Goal: Task Accomplishment & Management: Use online tool/utility

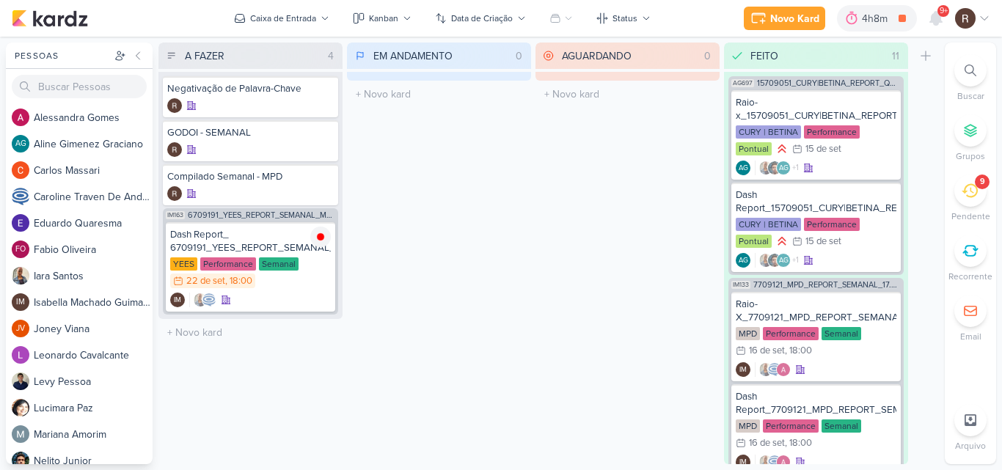
scroll to position [1226, 0]
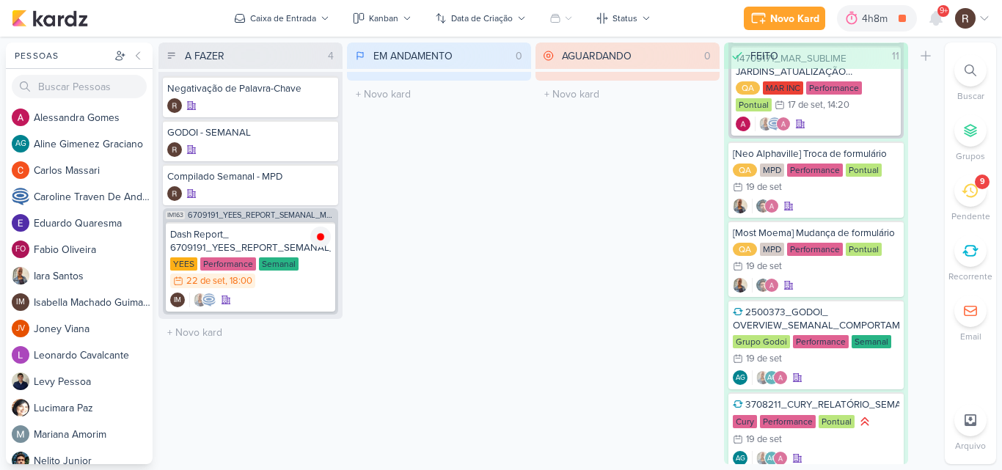
click at [975, 181] on div "9" at bounding box center [982, 182] width 15 height 15
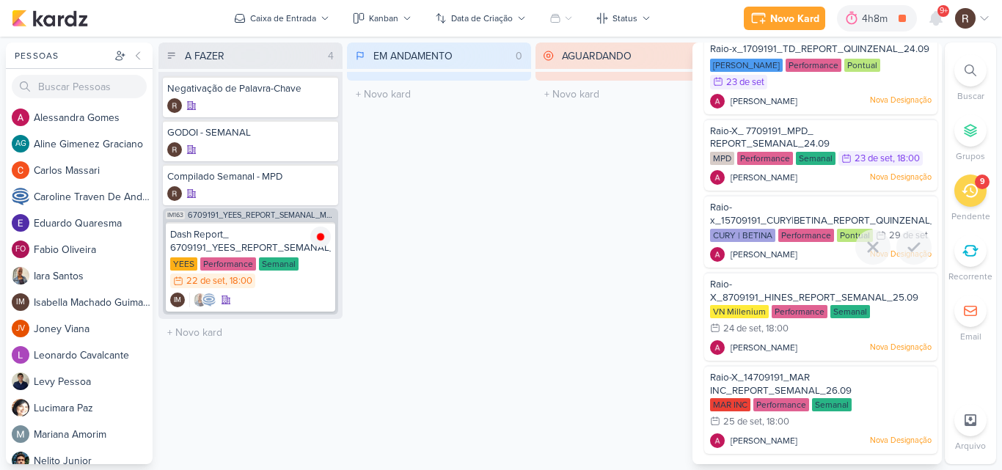
scroll to position [367, 0]
click at [578, 276] on div "AGUARDANDO 0 Mover Para Esquerda Mover Para Direita [GEOGRAPHIC_DATA] O título …" at bounding box center [628, 254] width 184 height 422
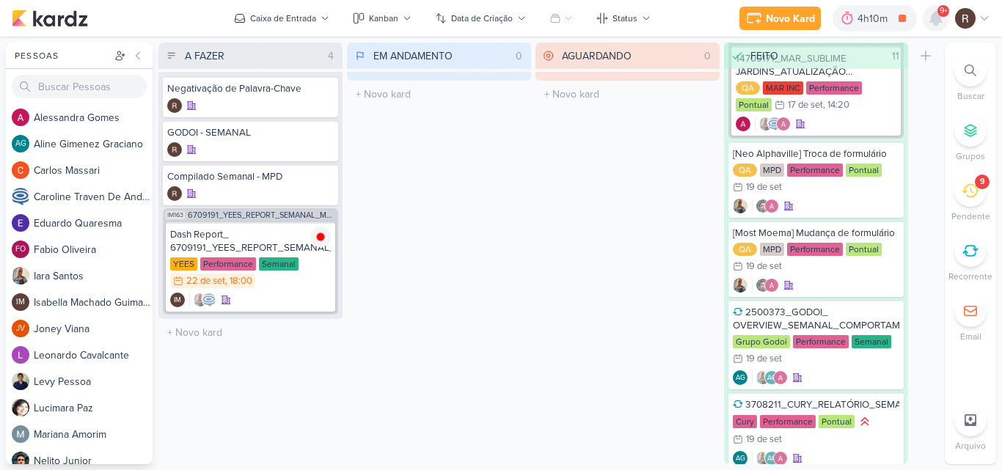
click at [932, 21] on icon at bounding box center [936, 18] width 12 height 13
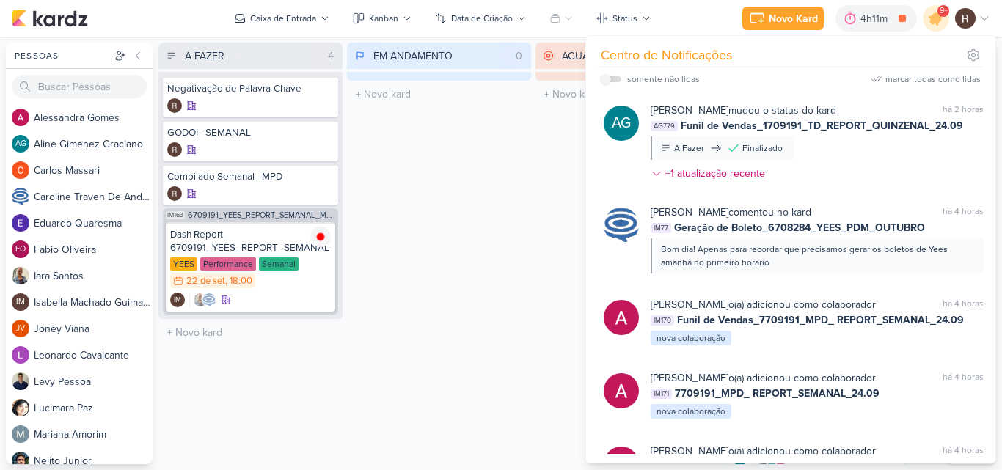
click at [478, 253] on div "EM ANDAMENTO 0 Mover Para Esquerda Mover Para Direita [GEOGRAPHIC_DATA] O títul…" at bounding box center [439, 254] width 184 height 422
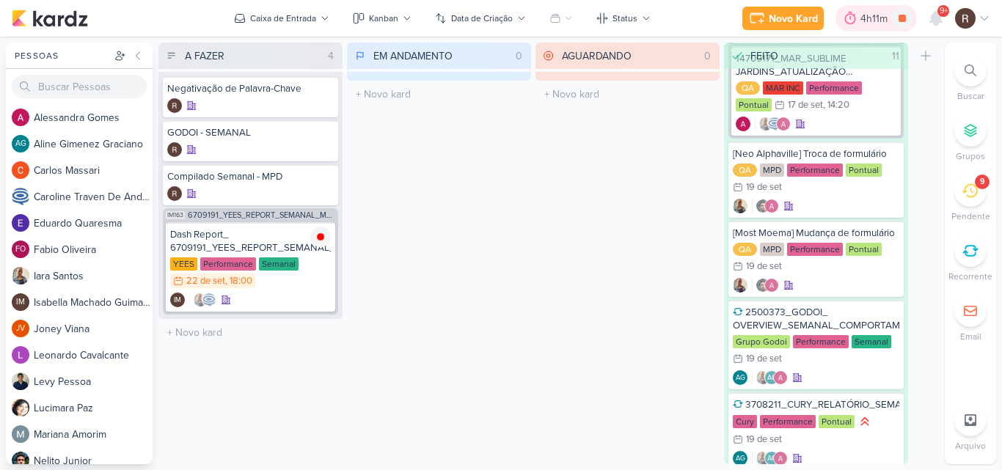
click at [866, 16] on div "4h11m" at bounding box center [877, 18] width 32 height 15
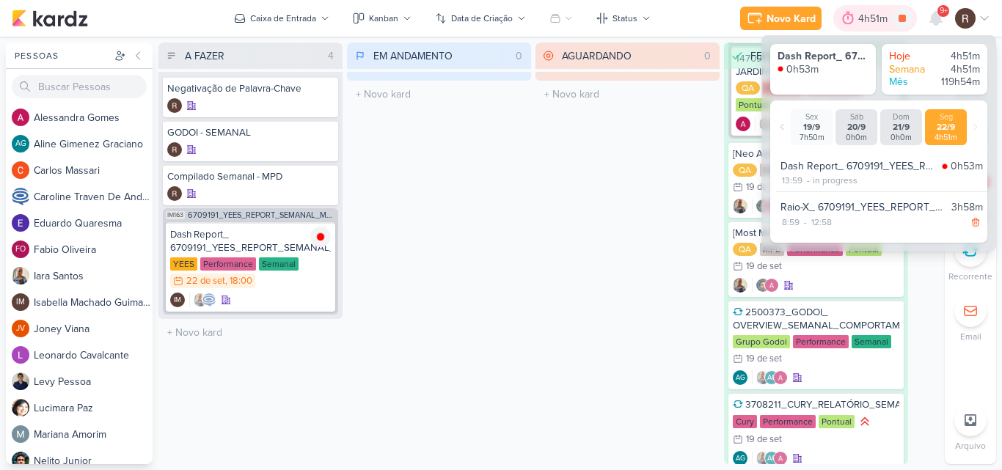
click at [866, 16] on div "4h51m" at bounding box center [875, 18] width 34 height 15
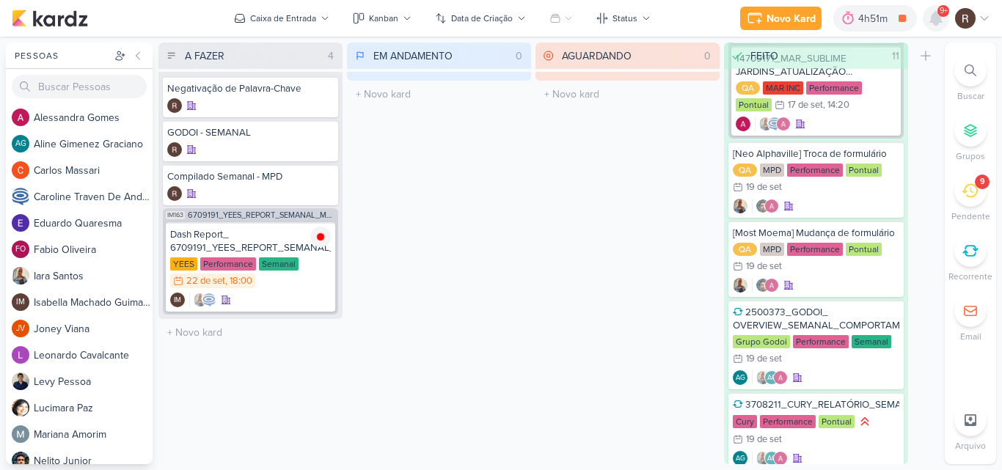
click at [934, 16] on icon at bounding box center [936, 18] width 12 height 13
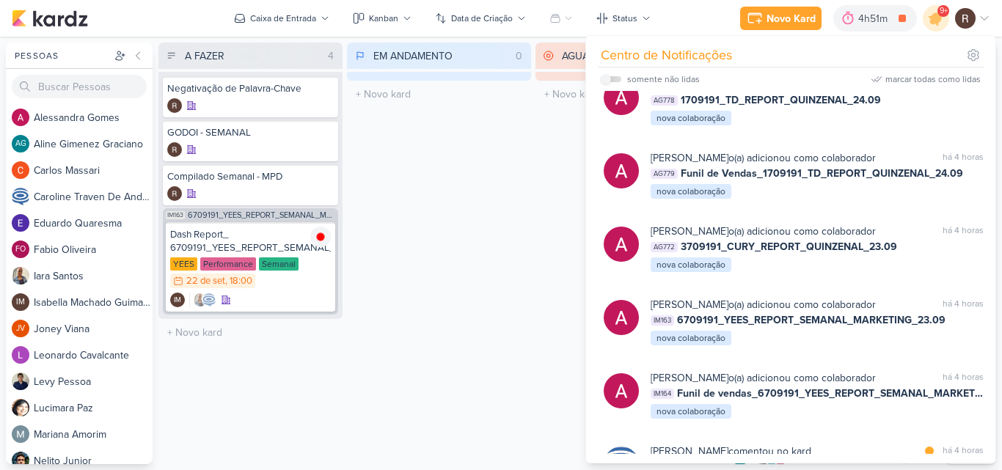
click at [489, 177] on div "EM ANDAMENTO 0 Mover Para Esquerda Mover Para Direita [GEOGRAPHIC_DATA] O títul…" at bounding box center [439, 254] width 184 height 422
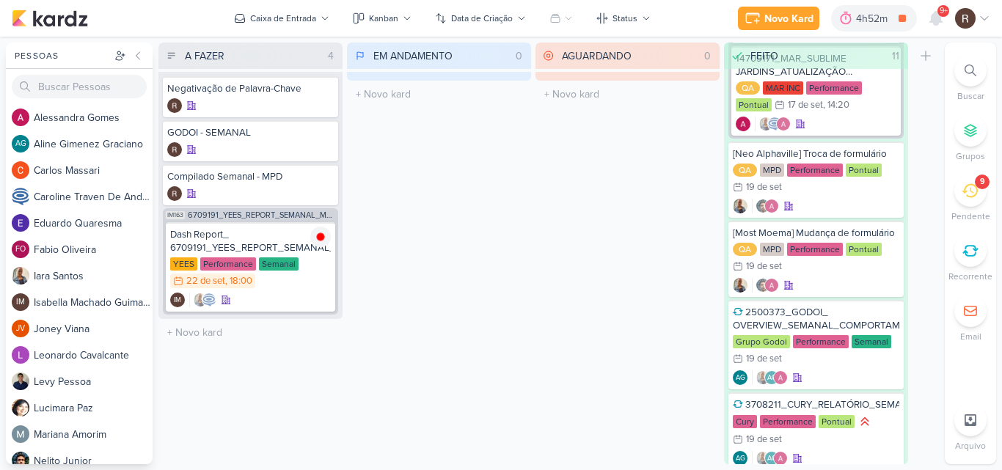
click at [963, 202] on div "9" at bounding box center [970, 191] width 32 height 32
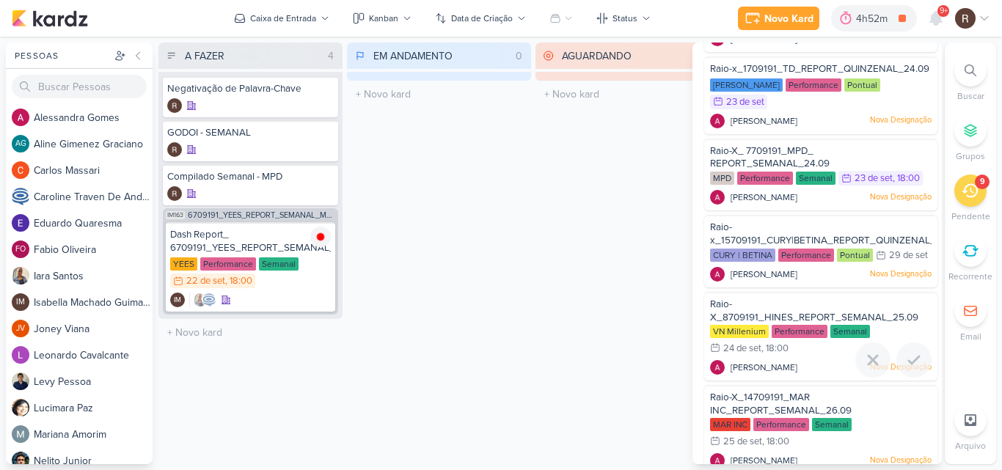
scroll to position [304, 0]
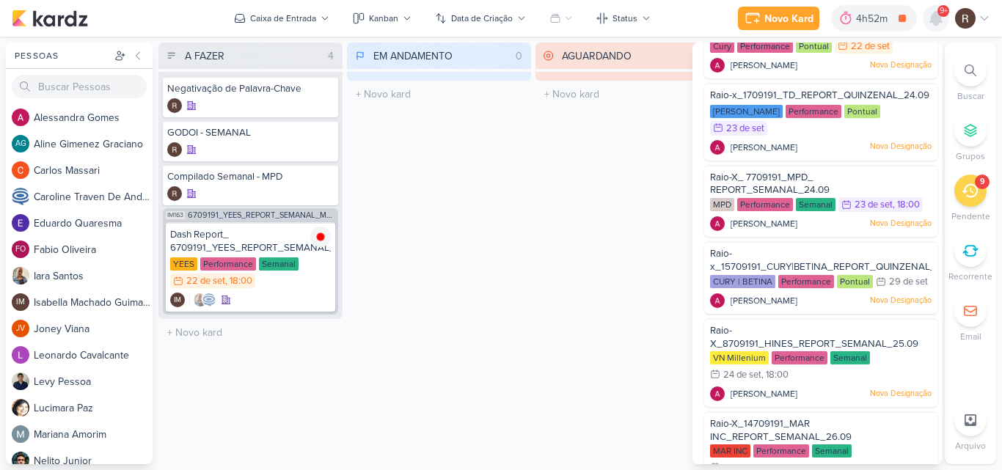
click at [935, 25] on icon at bounding box center [936, 18] width 12 height 13
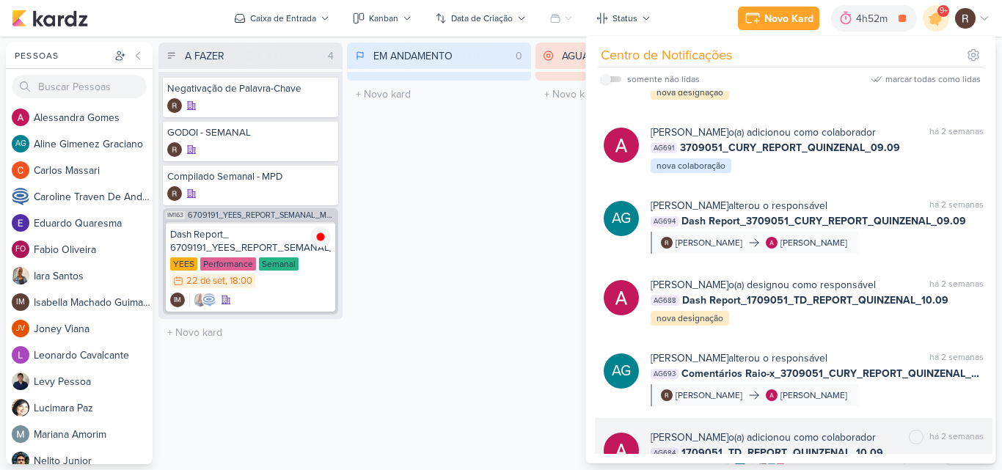
scroll to position [7003, 0]
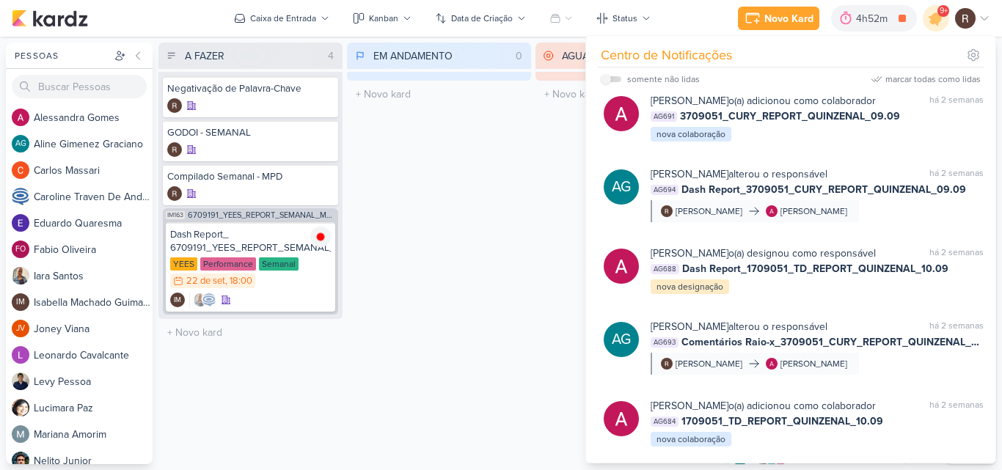
click at [504, 222] on div "EM ANDAMENTO 0 Mover Para Esquerda Mover Para Direita [GEOGRAPHIC_DATA] O títul…" at bounding box center [439, 254] width 184 height 422
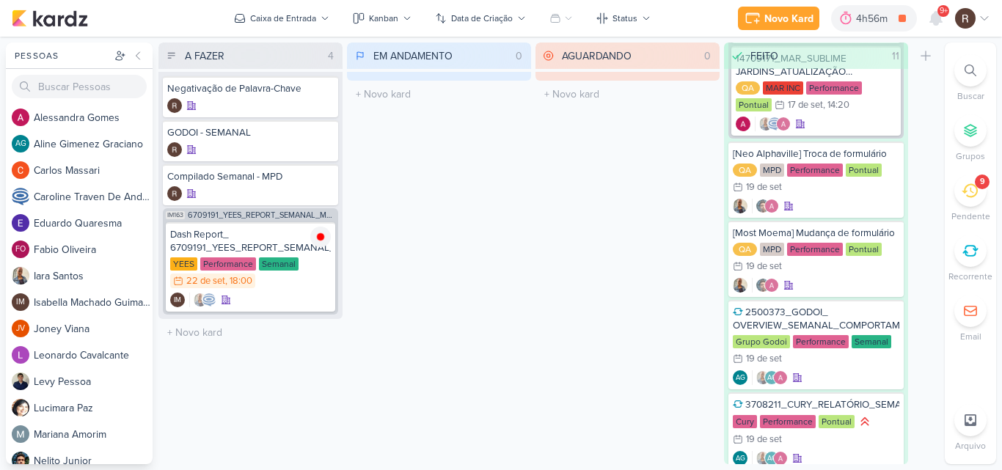
click at [976, 179] on div "9" at bounding box center [982, 182] width 15 height 15
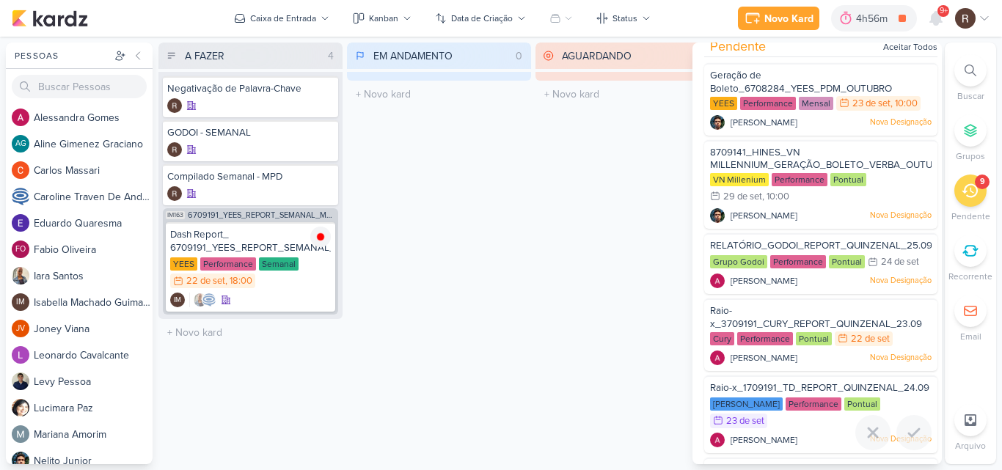
scroll to position [0, 0]
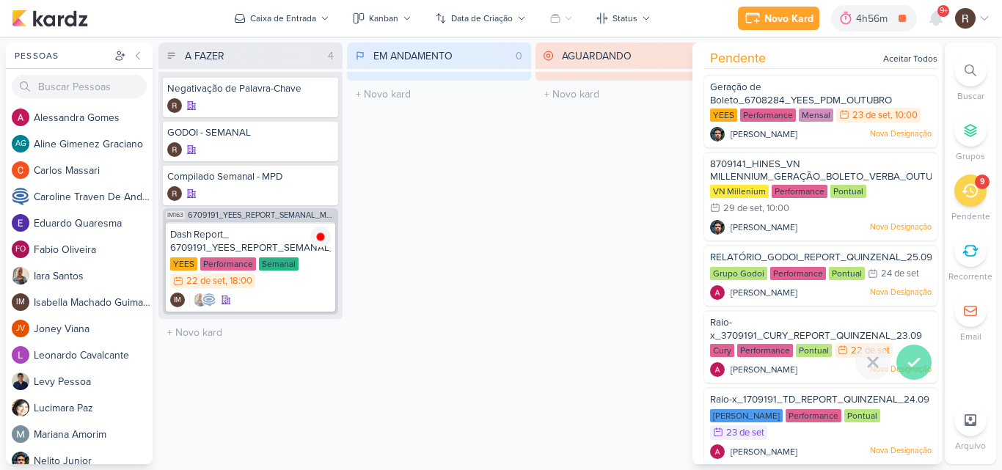
click at [920, 357] on div at bounding box center [913, 362] width 35 height 35
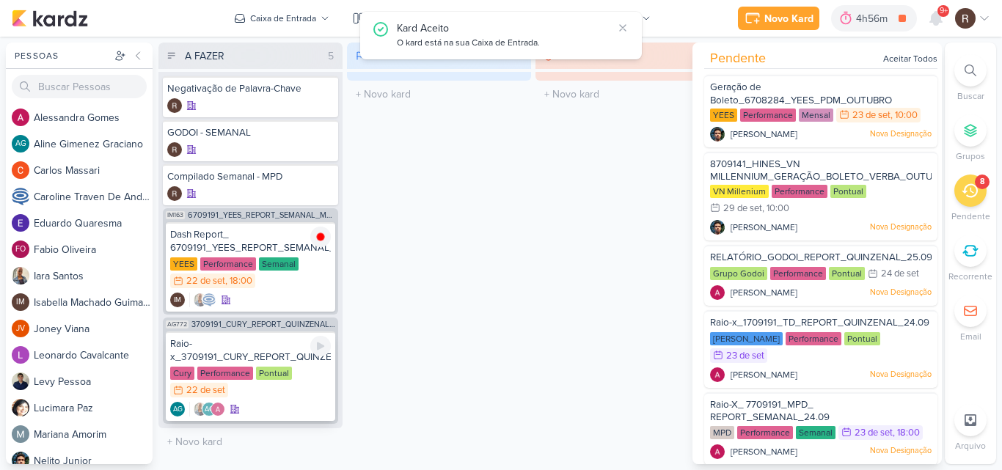
click at [254, 379] on div "Cury Performance Pontual 22/9 22 de set" at bounding box center [250, 383] width 161 height 32
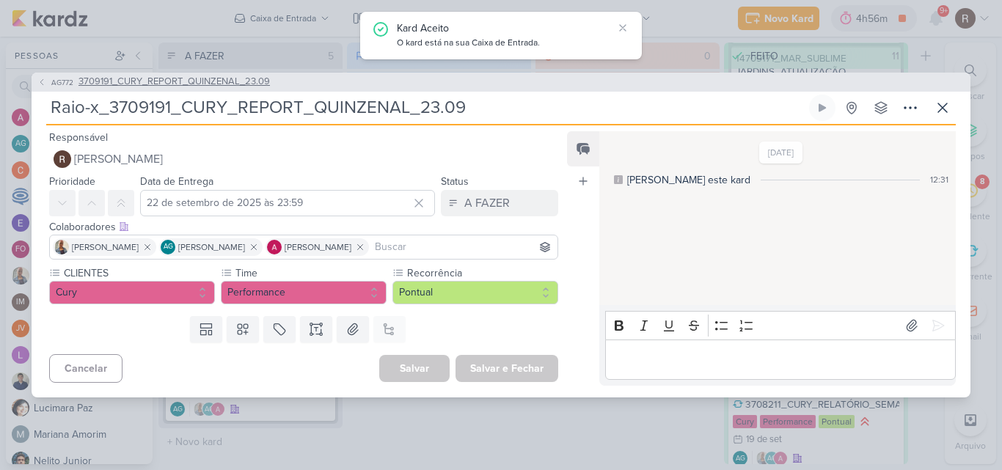
click at [206, 82] on span "3709191_CURY_REPORT_QUINZENAL_23.09" at bounding box center [173, 82] width 191 height 15
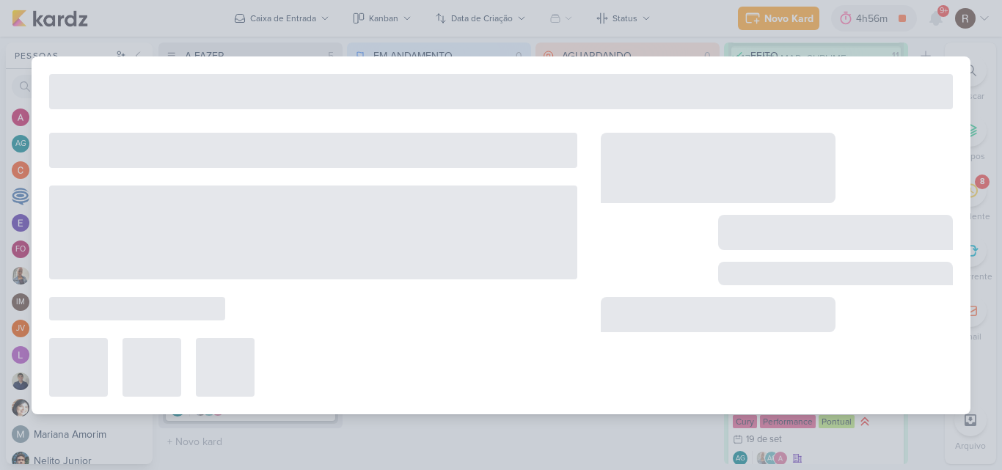
type input "3709191_CURY_REPORT_QUINZENAL_23.09"
type input "23 de setembro de 2025 às 17:00"
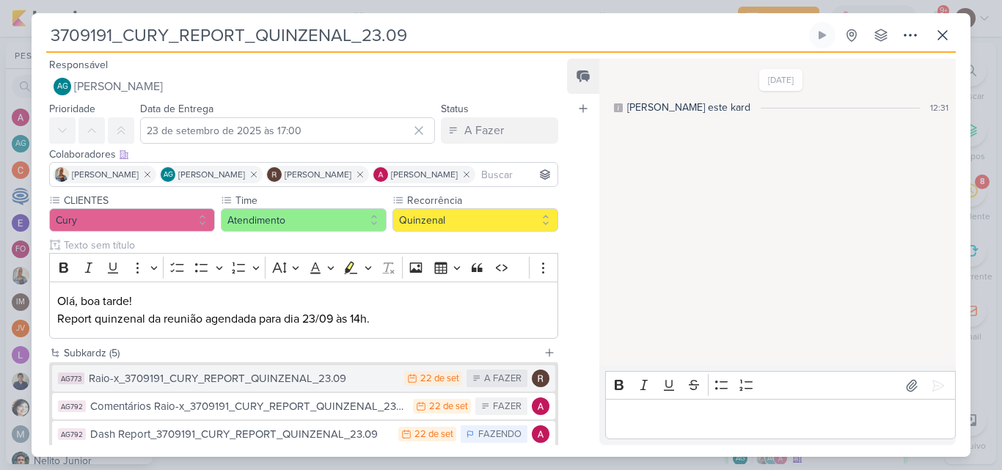
scroll to position [73, 0]
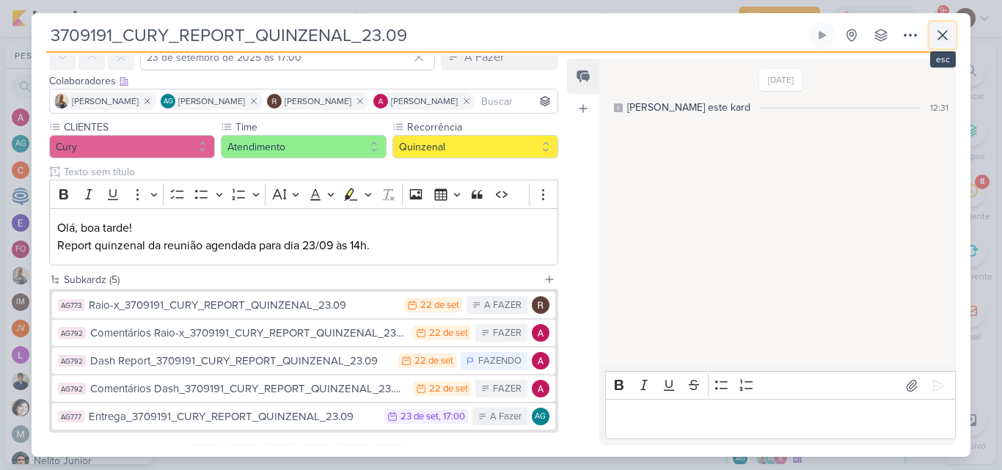
click at [951, 36] on icon at bounding box center [943, 35] width 18 height 18
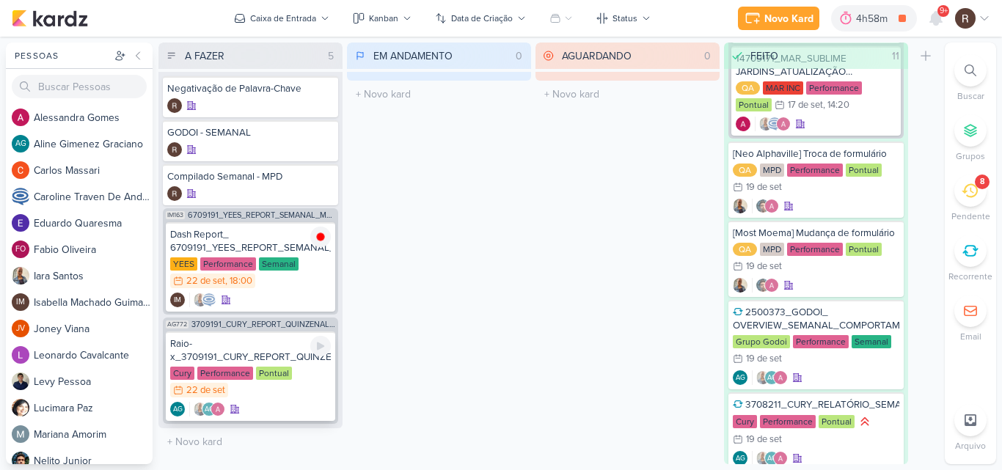
click at [271, 358] on div "Raio-x_3709191_CURY_REPORT_QUINZENAL_23.09" at bounding box center [250, 350] width 161 height 26
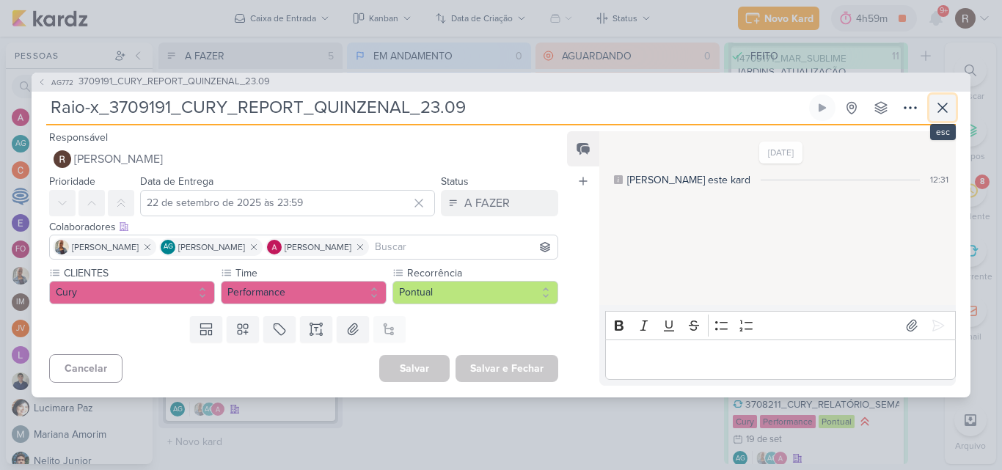
click at [940, 98] on button at bounding box center [942, 108] width 26 height 26
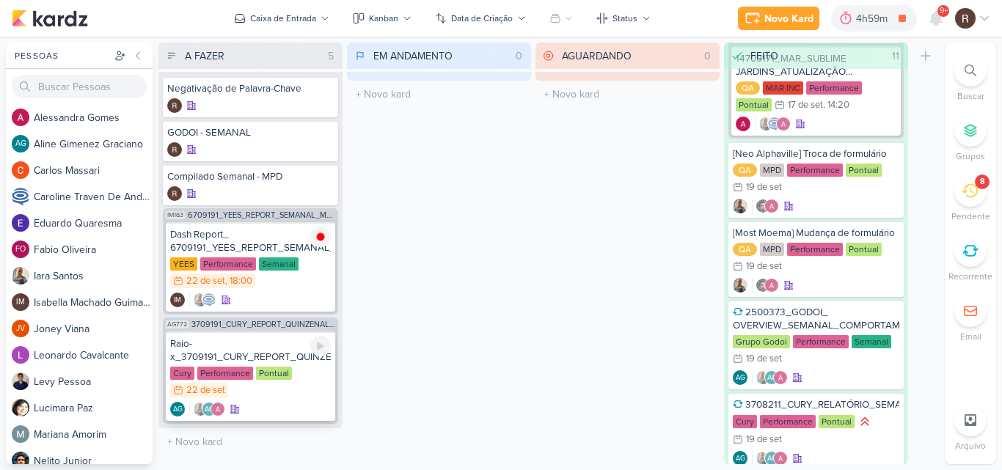
click at [252, 337] on div "Raio-x_3709191_CURY_REPORT_QUINZENAL_23.09" at bounding box center [250, 350] width 161 height 26
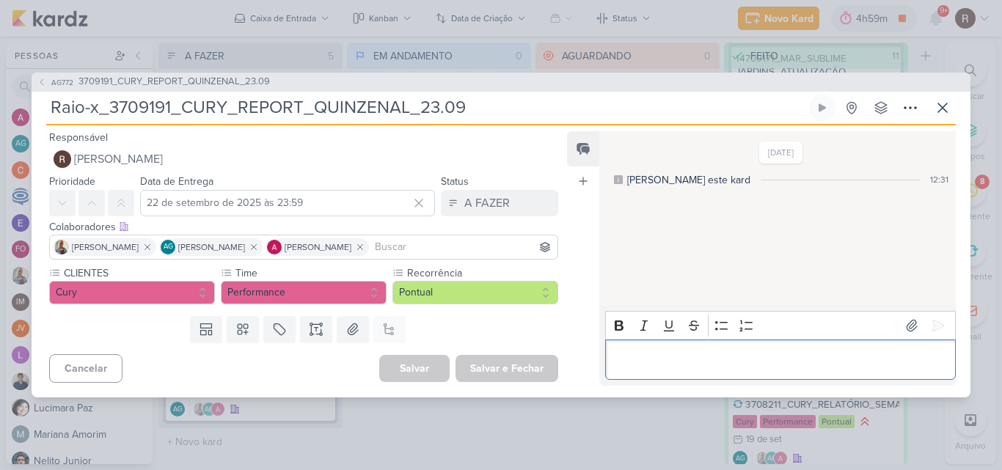
click at [650, 351] on p "Editor editing area: main" at bounding box center [780, 360] width 335 height 18
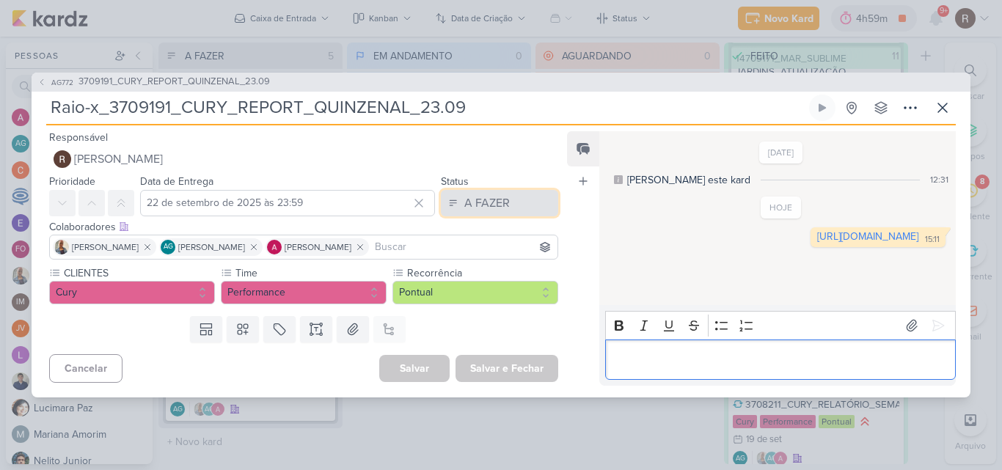
click at [495, 202] on div "A FAZER" at bounding box center [486, 203] width 45 height 18
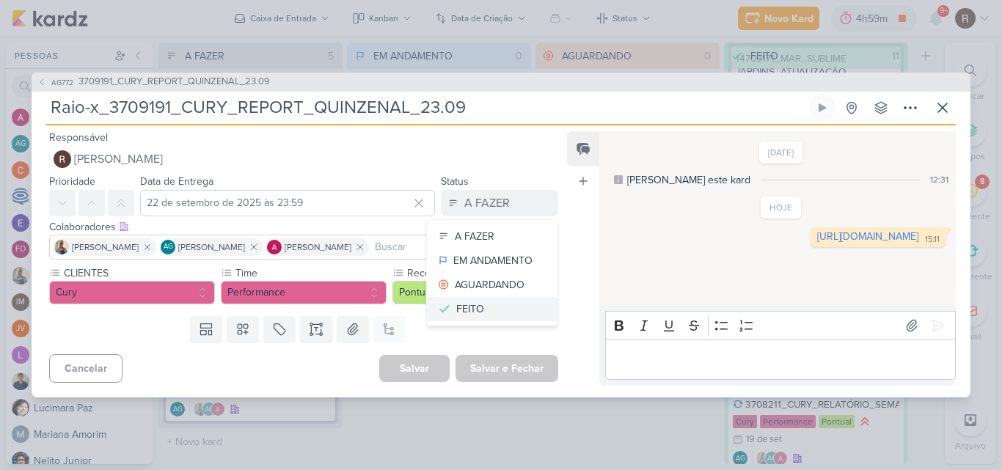
click at [484, 301] on button "FEITO" at bounding box center [492, 309] width 131 height 24
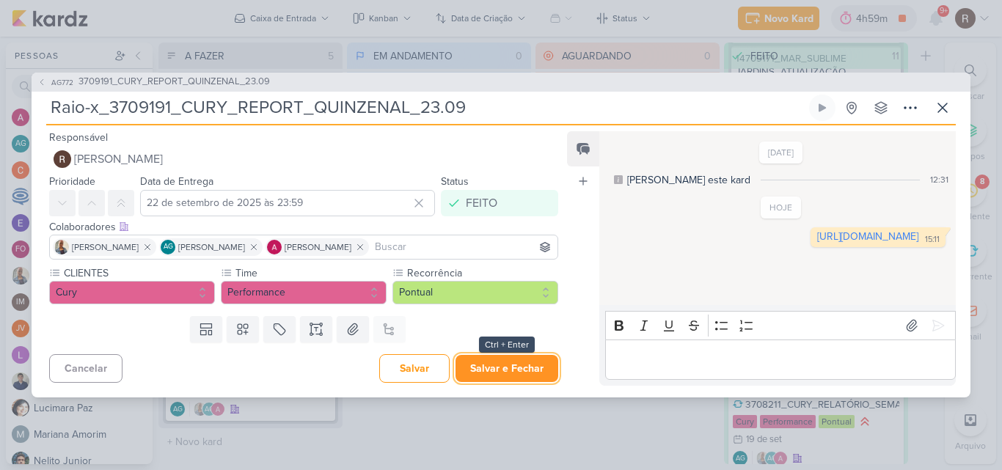
click at [515, 371] on button "Salvar e Fechar" at bounding box center [507, 368] width 103 height 27
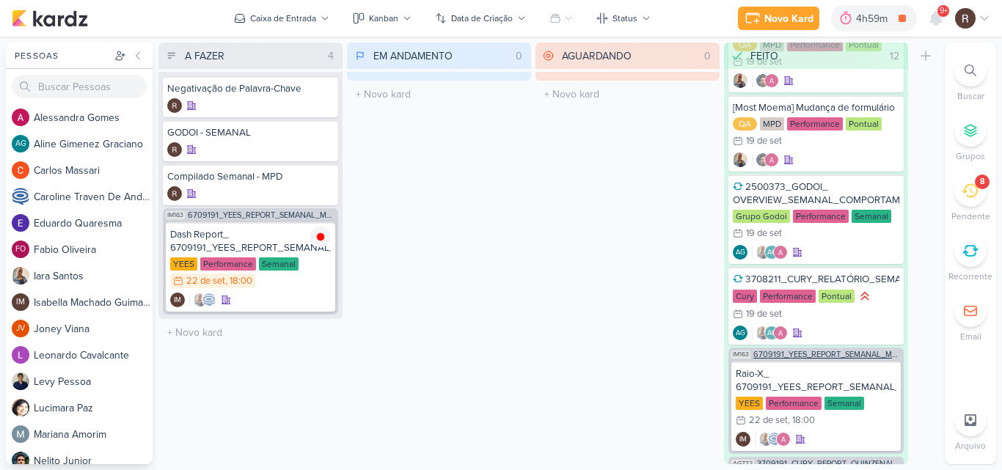
scroll to position [1482, 0]
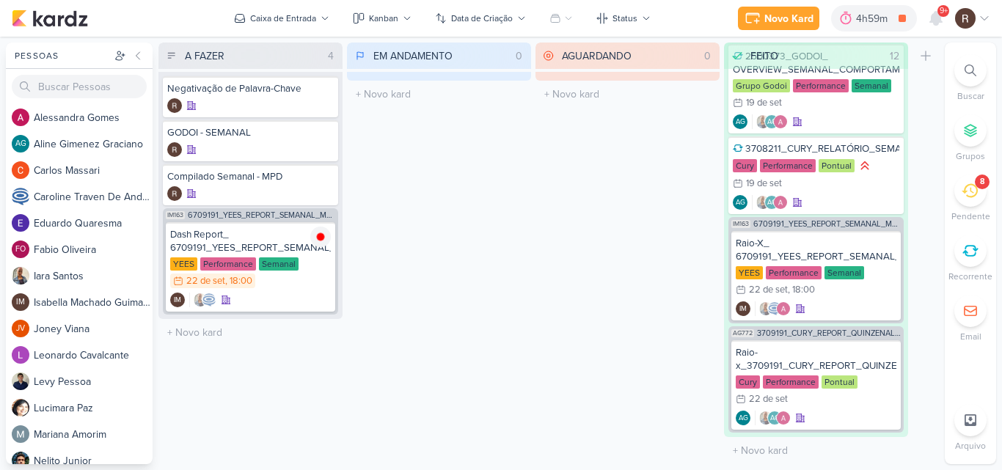
click at [976, 202] on div "8" at bounding box center [970, 191] width 32 height 32
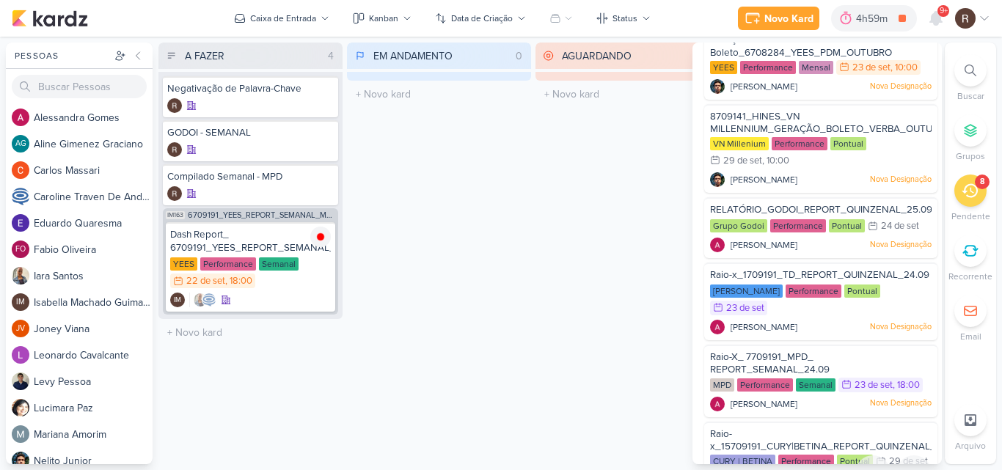
scroll to position [301, 0]
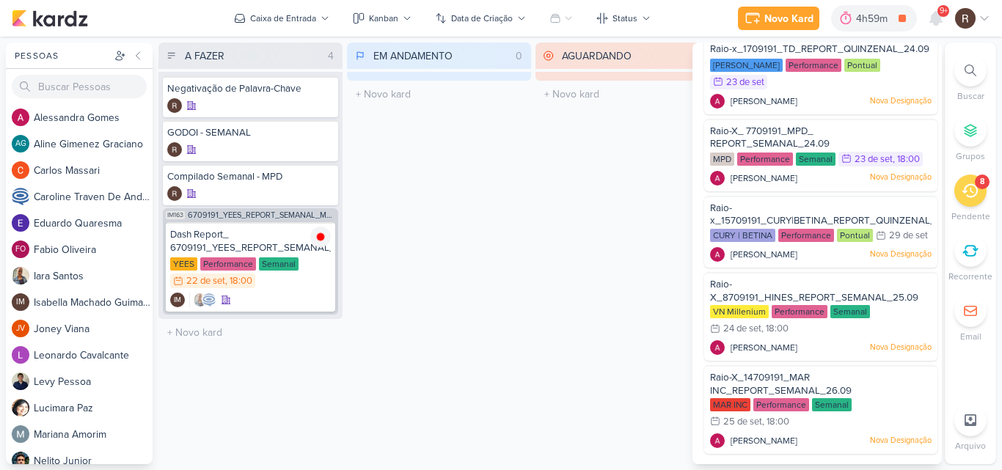
click at [565, 227] on div "AGUARDANDO 0 Mover Para Esquerda Mover Para Direita [GEOGRAPHIC_DATA] O título …" at bounding box center [628, 254] width 184 height 422
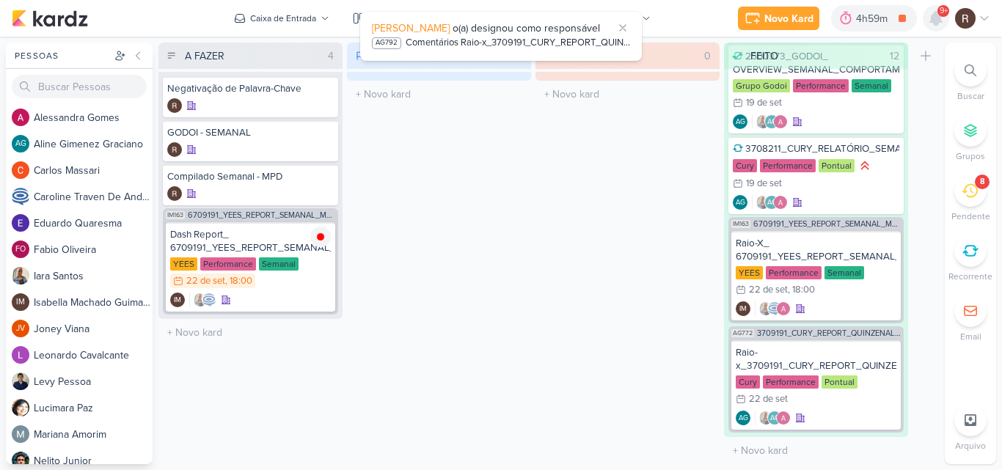
click at [932, 19] on icon at bounding box center [936, 18] width 12 height 13
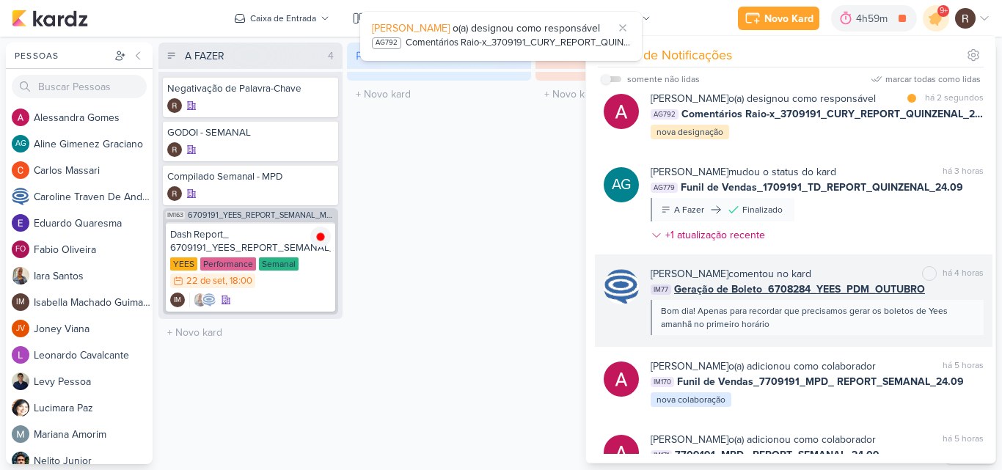
scroll to position [0, 0]
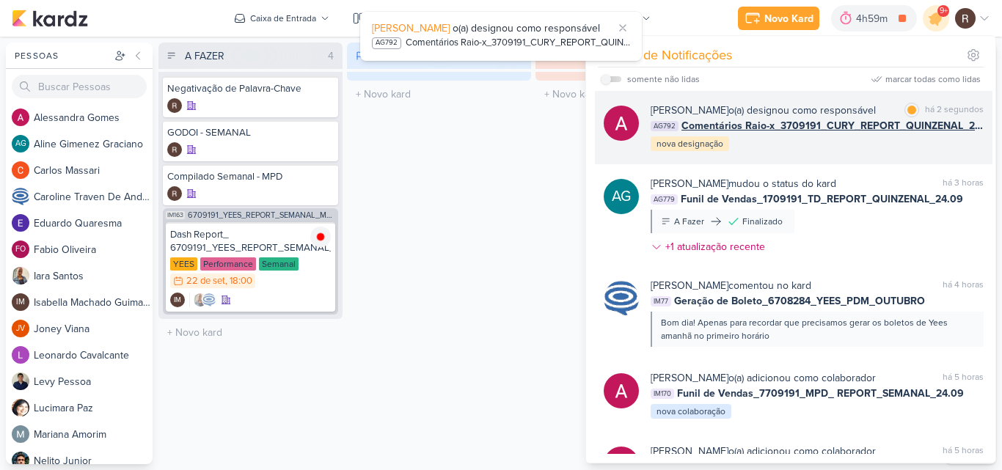
click at [874, 145] on div "[PERSON_NAME] o(a) designou como responsável marcar como [PERSON_NAME] 2 segund…" at bounding box center [817, 128] width 333 height 50
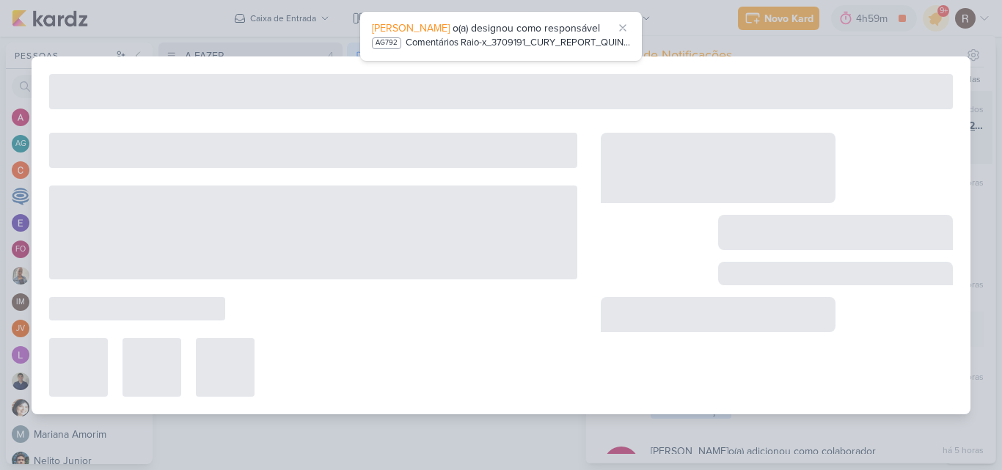
type input "Comentários Raio-x_3709191_CURY_REPORT_QUINZENAL_23.09"
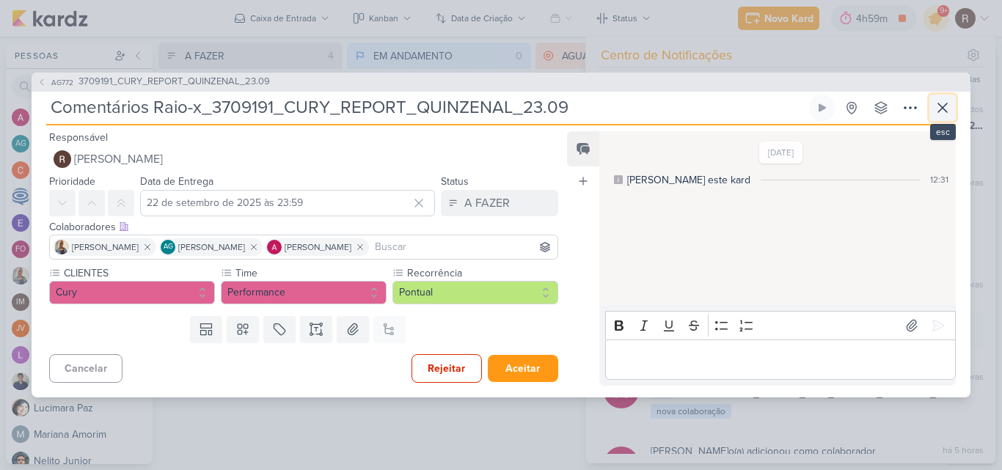
click at [938, 110] on icon at bounding box center [943, 108] width 18 height 18
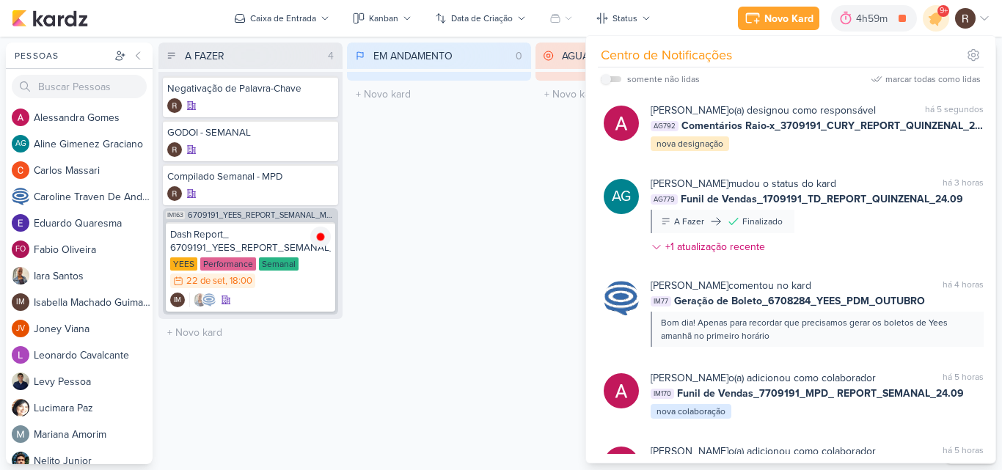
click at [549, 217] on div "AGUARDANDO 0 Mover Para Esquerda Mover Para Direita [GEOGRAPHIC_DATA] O título …" at bounding box center [628, 254] width 184 height 422
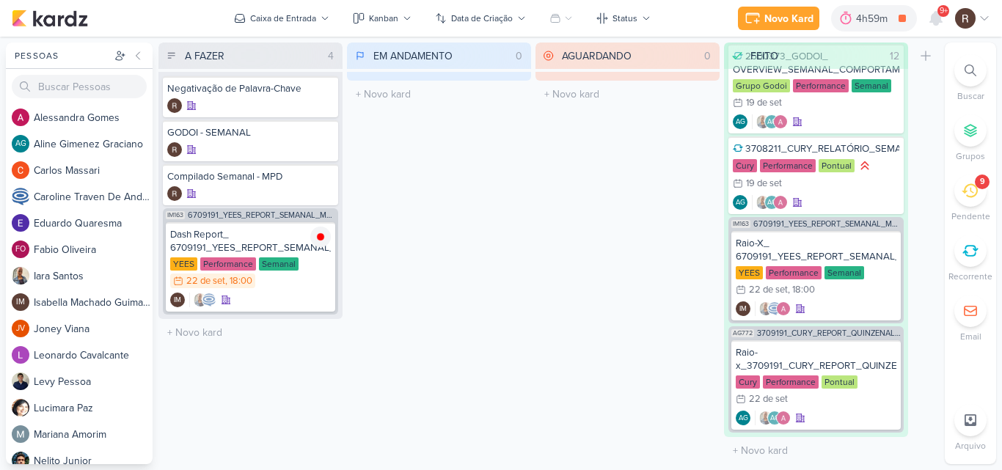
click at [974, 200] on div "9" at bounding box center [970, 191] width 32 height 32
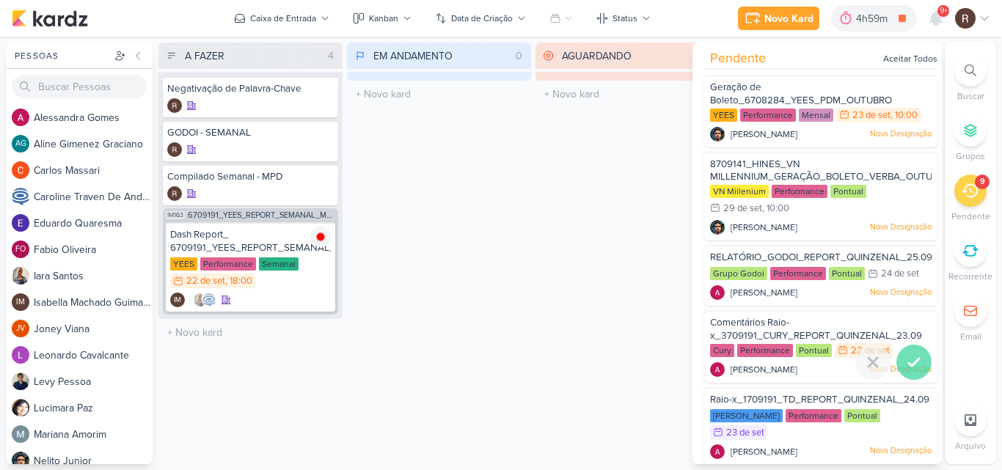
click at [915, 357] on icon at bounding box center [914, 363] width 18 height 18
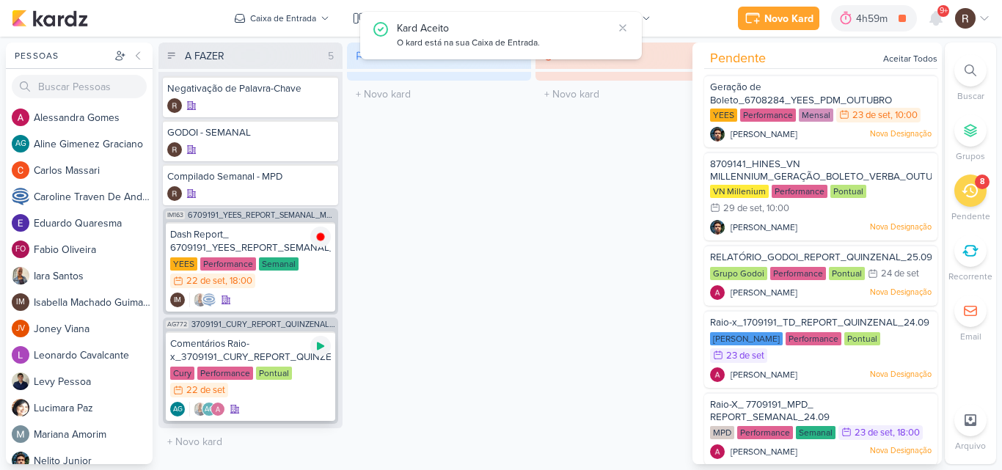
click at [320, 347] on icon at bounding box center [320, 347] width 7 height 8
